Goal: Use online tool/utility: Utilize a website feature to perform a specific function

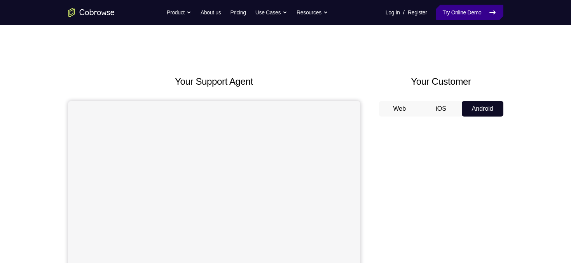
click at [453, 12] on link "Try Online Demo" at bounding box center [469, 13] width 67 height 16
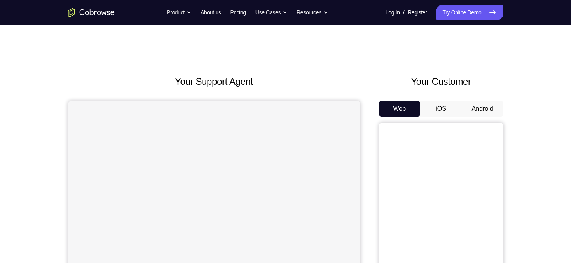
click at [454, 114] on button "iOS" at bounding box center [441, 109] width 42 height 16
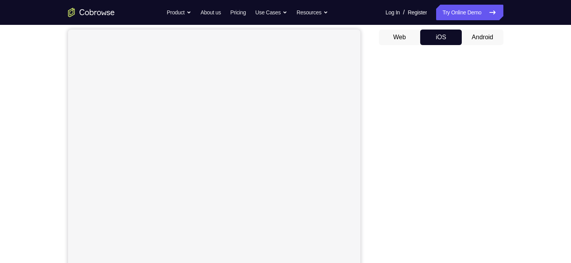
scroll to position [73, 0]
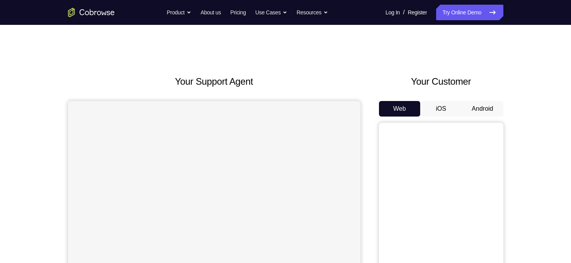
click at [469, 111] on button "Android" at bounding box center [483, 109] width 42 height 16
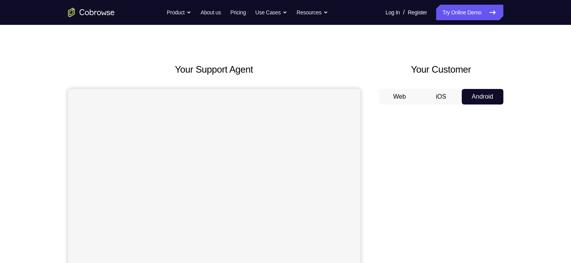
scroll to position [12, 0]
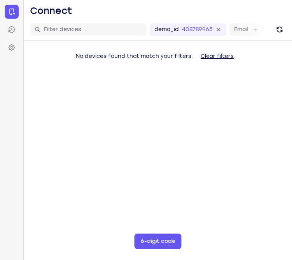
click at [128, 246] on main "demo_id 4087899652 4087899652 Email User ID Device ID Device name 6-digit code …" at bounding box center [158, 149] width 268 height 260
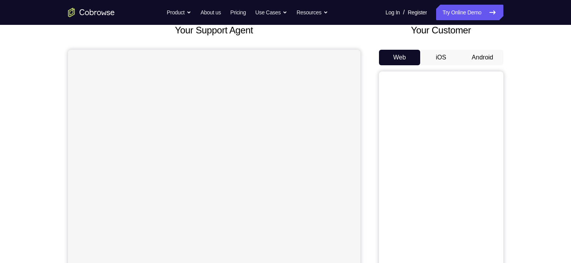
scroll to position [40, 0]
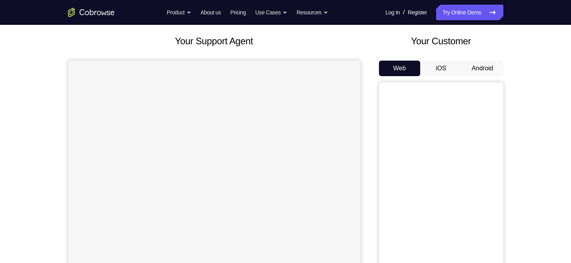
click at [475, 68] on button "Android" at bounding box center [483, 69] width 42 height 16
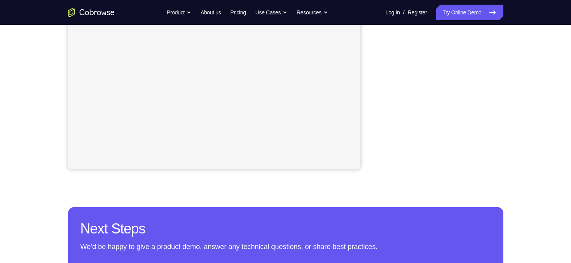
click at [529, 178] on div "Your Support Agent Your Customer Web iOS Android Next Steps We’d be happy to gi…" at bounding box center [286, 89] width 498 height 513
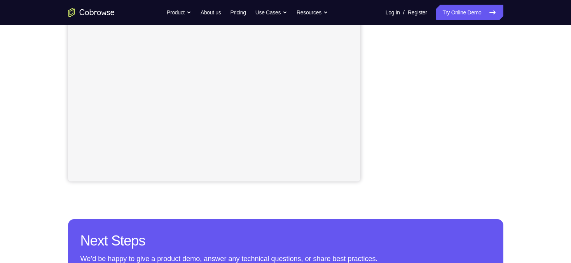
scroll to position [181, 0]
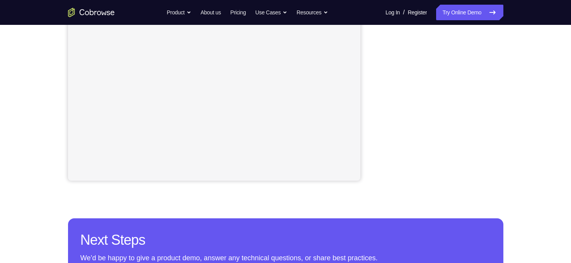
click at [535, 101] on div "Your Support Agent Your Customer Web iOS Android Next Steps We’d be happy to gi…" at bounding box center [285, 100] width 571 height 513
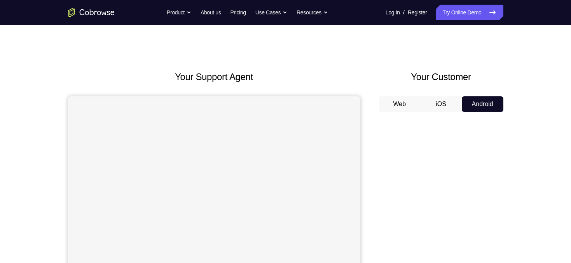
scroll to position [0, 0]
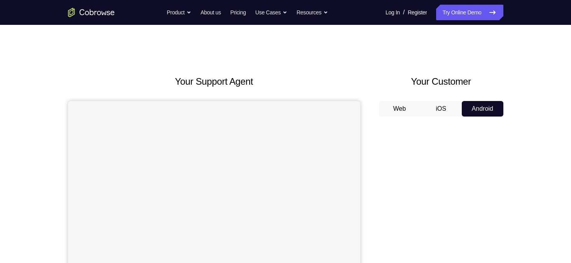
click at [440, 107] on button "iOS" at bounding box center [441, 109] width 42 height 16
